Goal: Task Accomplishment & Management: Use online tool/utility

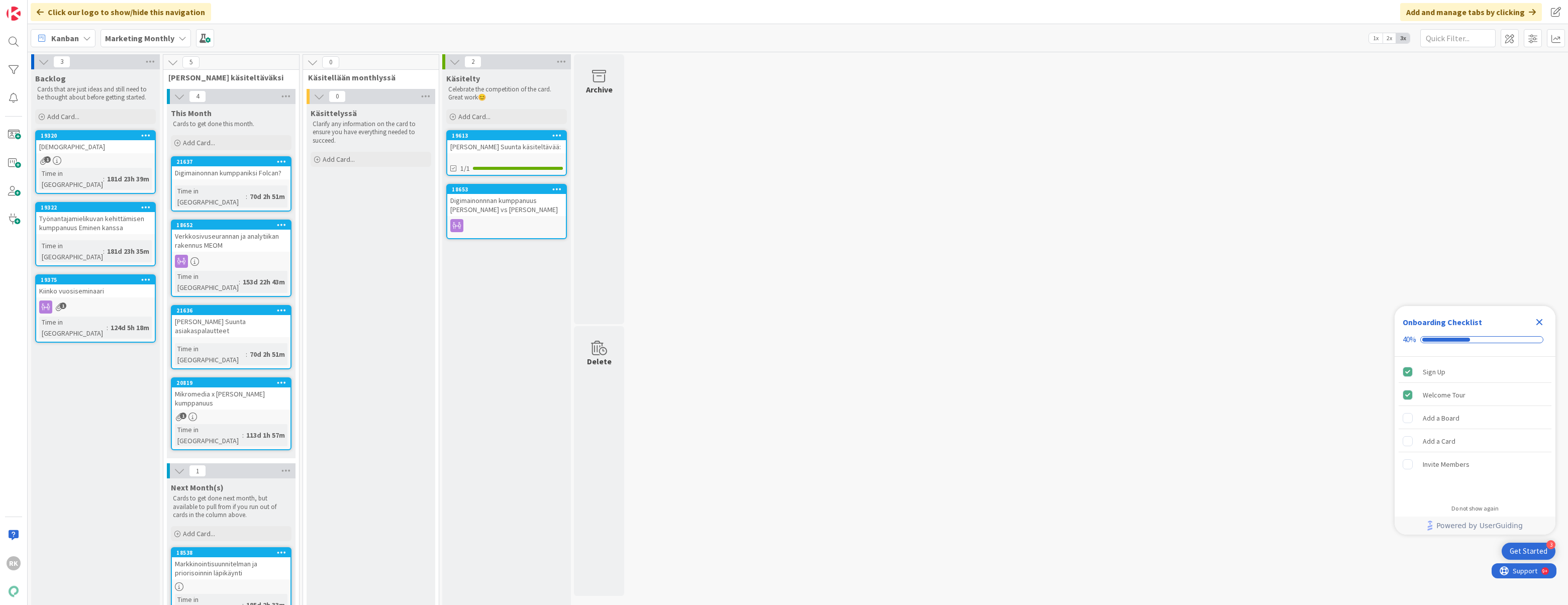
click at [96, 152] on div "Kokousmuistio" at bounding box center [95, 147] width 118 height 13
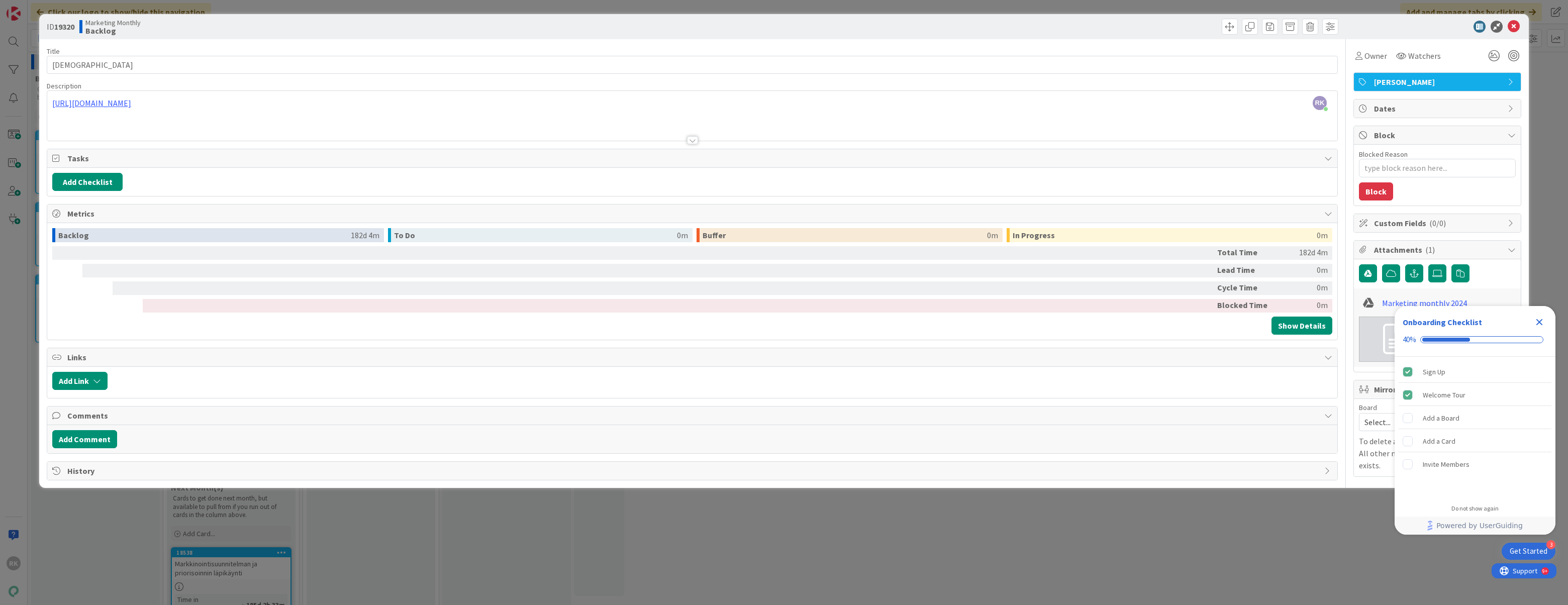
click at [32, 243] on div "ID 19320 Marketing Monthly Backlog Title 13 / 128 Kokousmuistio Description RK …" at bounding box center [784, 302] width 1568 height 605
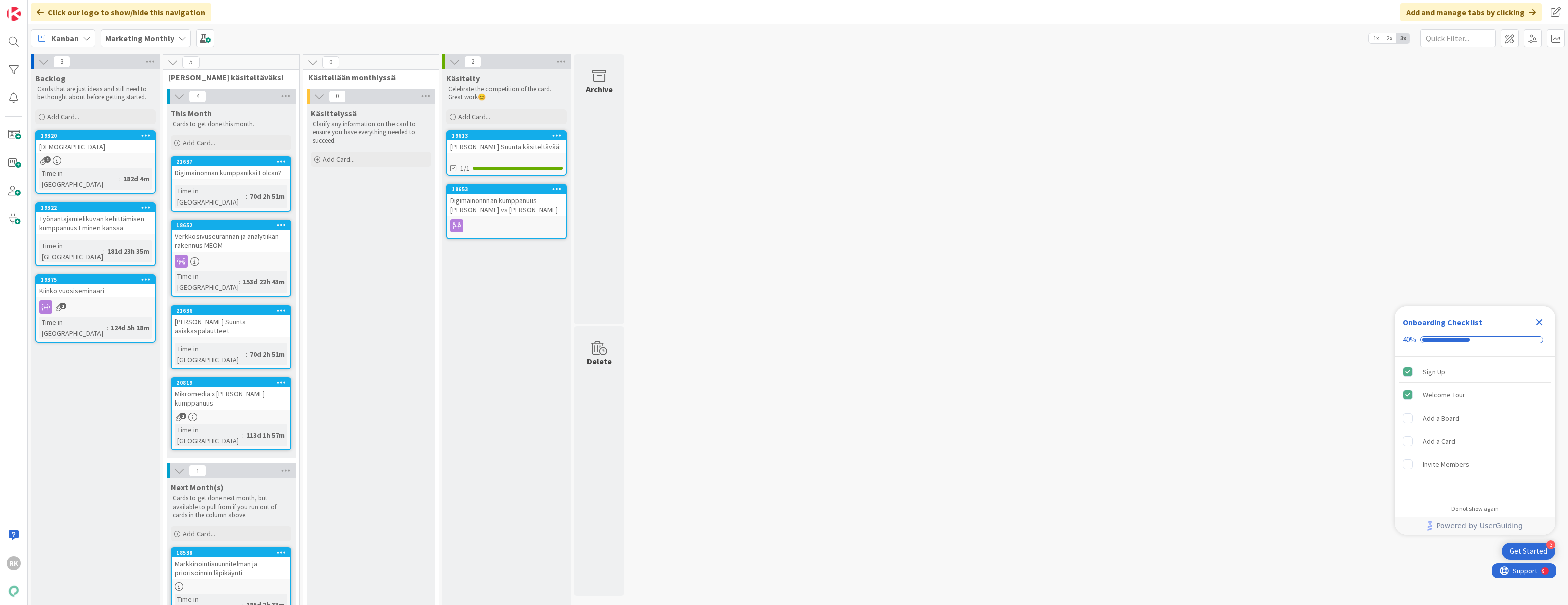
click at [97, 145] on div "Kokousmuistio" at bounding box center [95, 147] width 118 height 13
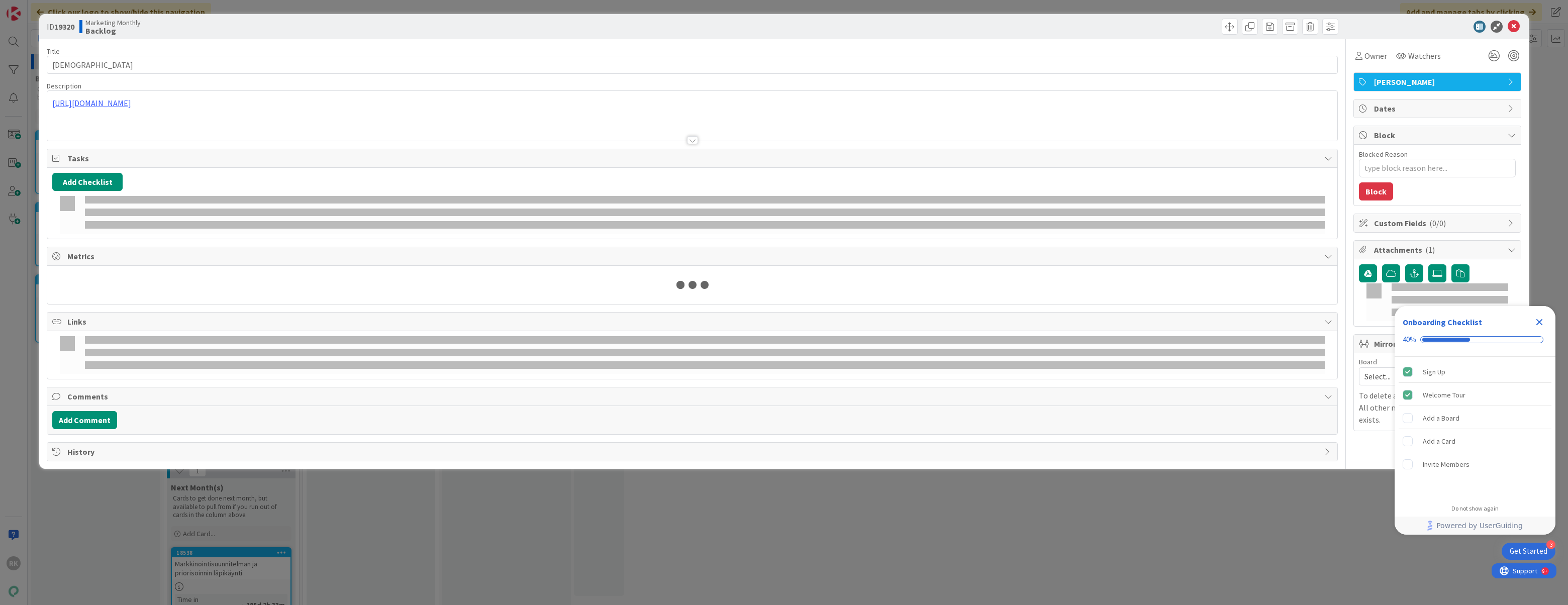
type textarea "x"
